Goal: Find specific page/section: Find specific page/section

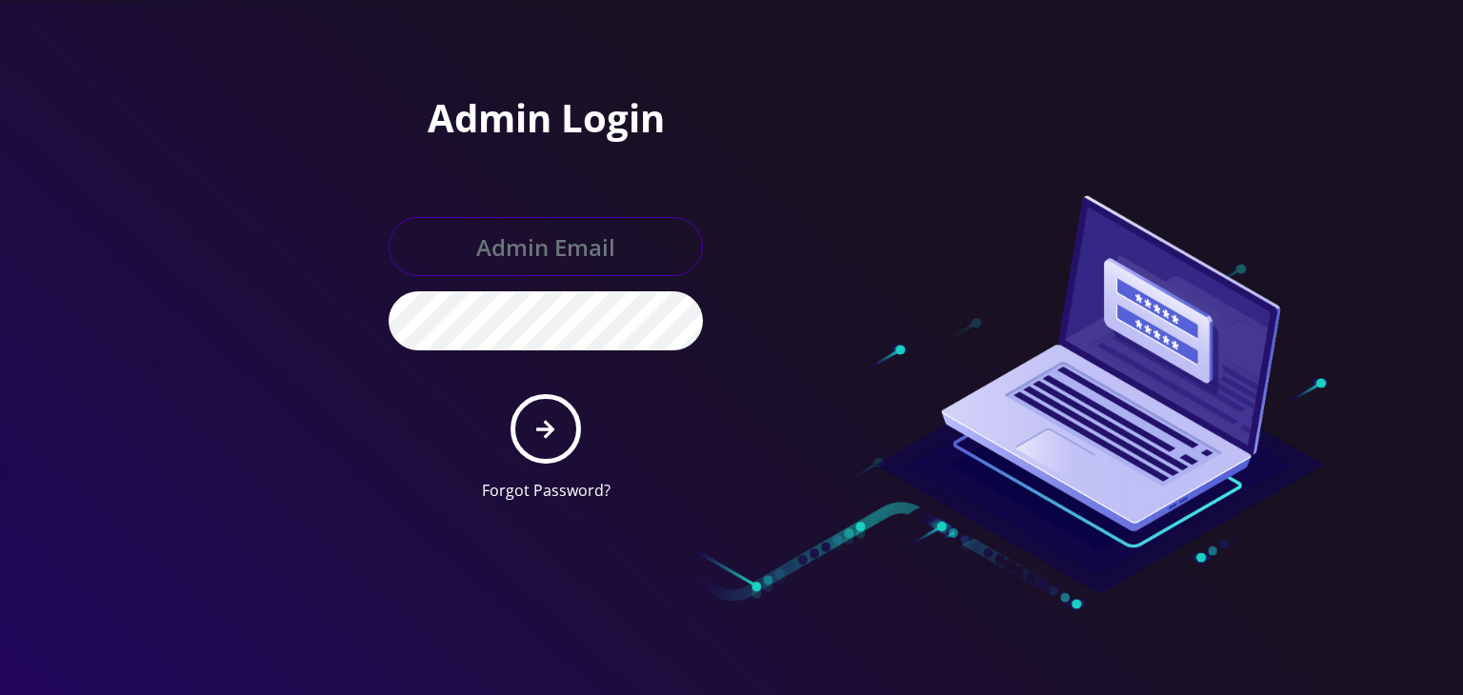
type input "[PERSON_NAME][EMAIL_ADDRESS][DOMAIN_NAME]"
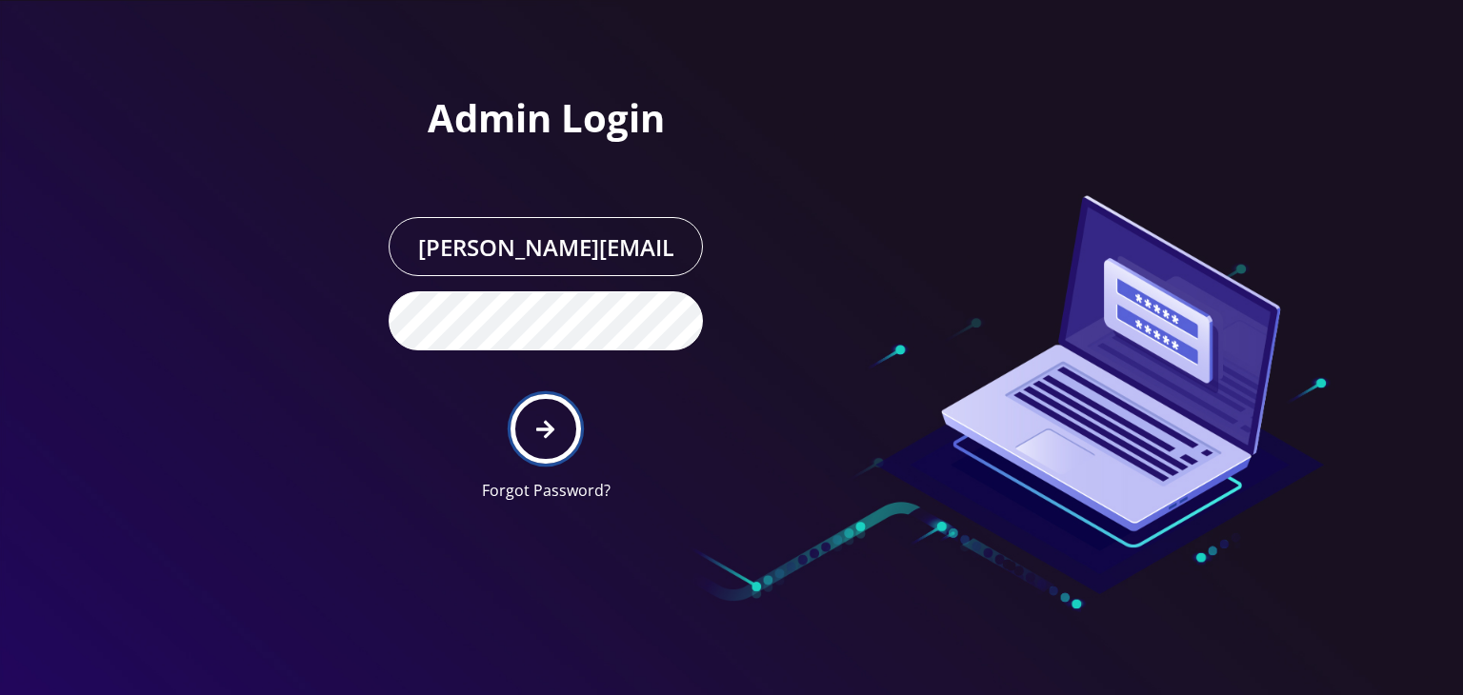
click at [549, 415] on button "submit" at bounding box center [546, 429] width 70 height 70
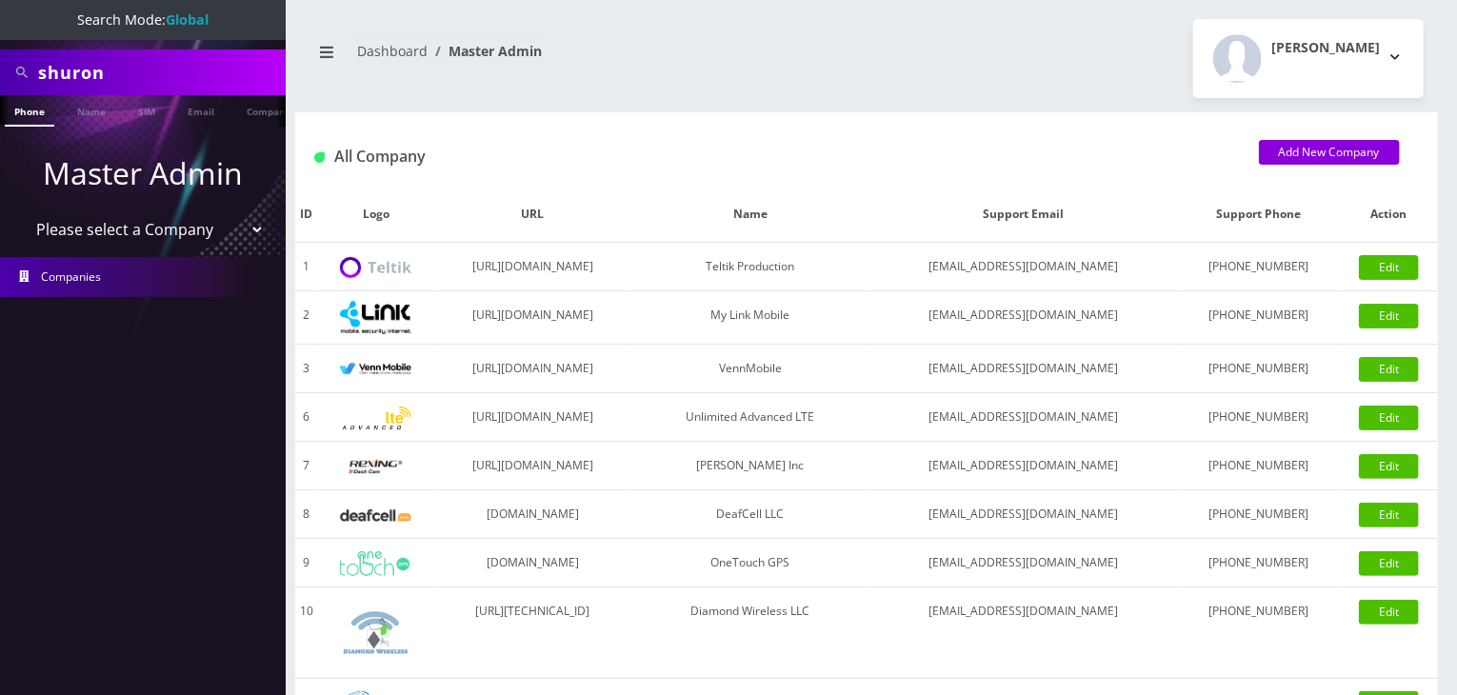
drag, startPoint x: 131, startPoint y: 230, endPoint x: 130, endPoint y: 239, distance: 9.6
click at [131, 230] on select "Please select a Company Teltik Production My Link Mobile VennMobile Unlimited A…" at bounding box center [143, 229] width 243 height 36
select select "13"
click at [22, 211] on select "Please select a Company Teltik Production My Link Mobile VennMobile Unlimited A…" at bounding box center [143, 229] width 243 height 36
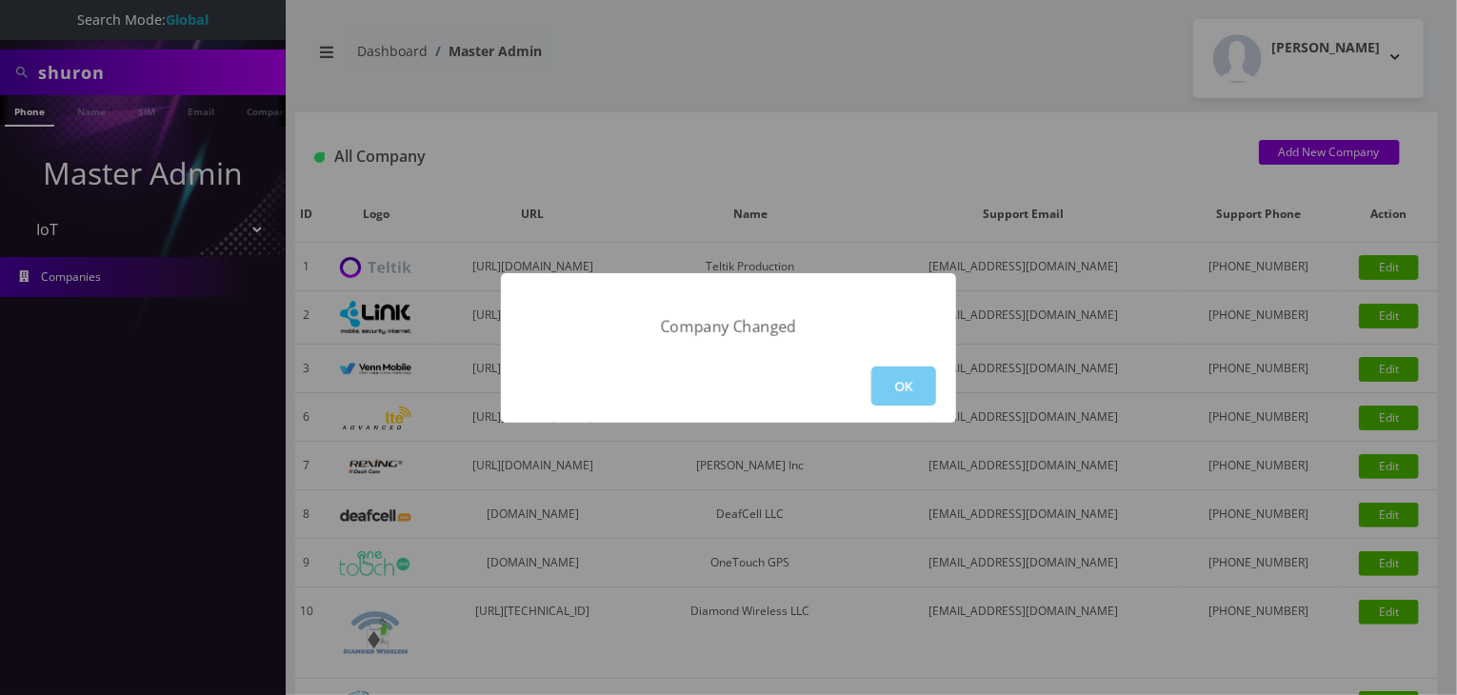
click at [895, 379] on button "OK" at bounding box center [904, 386] width 65 height 39
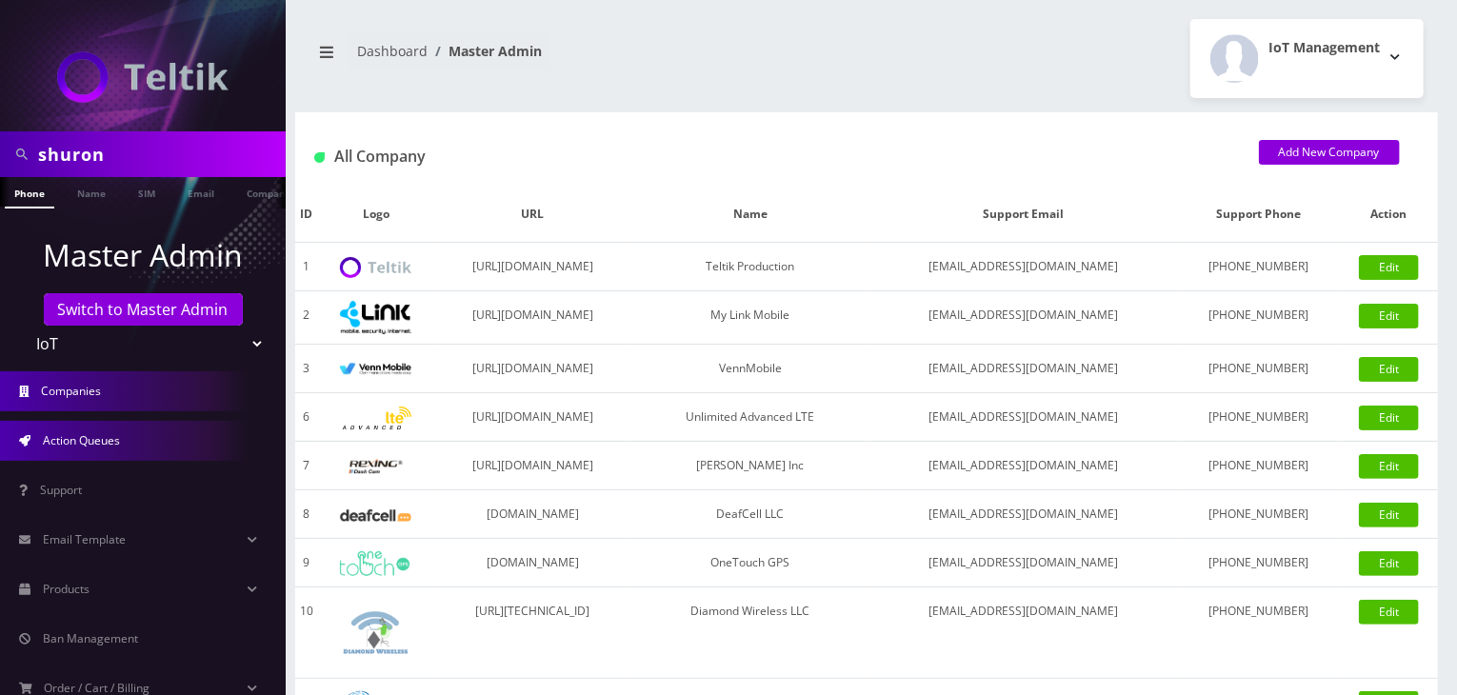
click at [87, 431] on link "Action Queues" at bounding box center [143, 441] width 286 height 40
